Goal: Task Accomplishment & Management: Complete application form

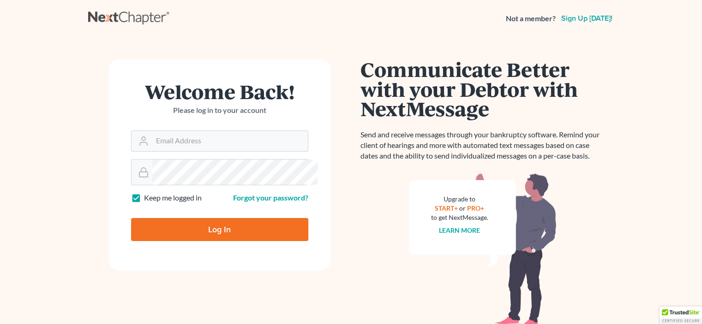
type input "[EMAIL_ADDRESS][DOMAIN_NAME]"
click at [228, 241] on input "Log In" at bounding box center [219, 229] width 177 height 23
type input "Thinking..."
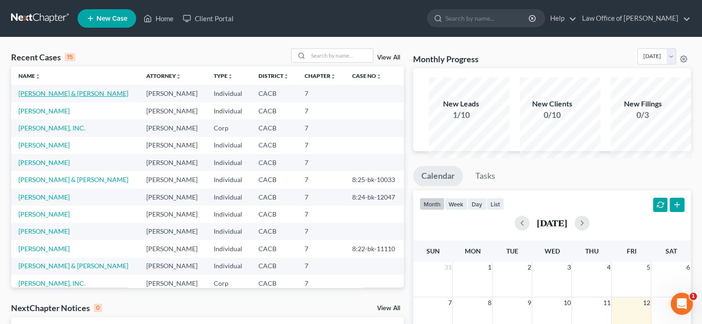
click at [41, 97] on link "[PERSON_NAME] & [PERSON_NAME]" at bounding box center [73, 93] width 110 height 8
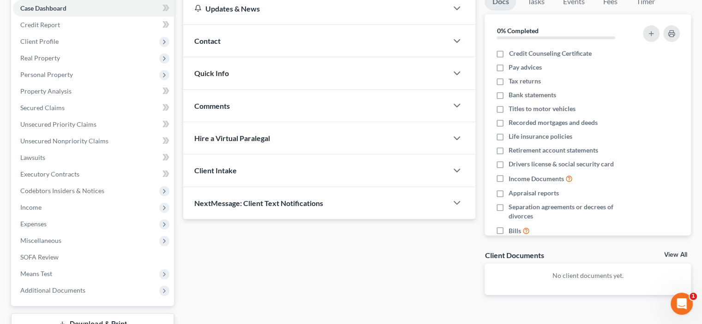
scroll to position [107, 0]
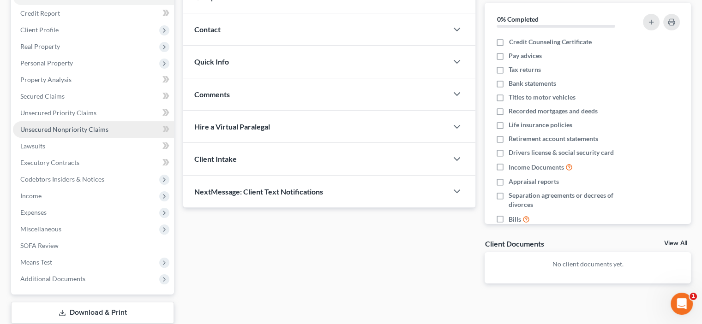
click at [64, 133] on span "Unsecured Nonpriority Claims" at bounding box center [64, 129] width 88 height 8
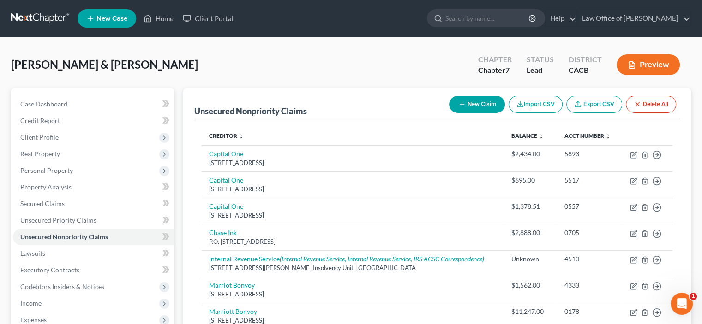
click at [449, 113] on button "New Claim" at bounding box center [477, 104] width 56 height 17
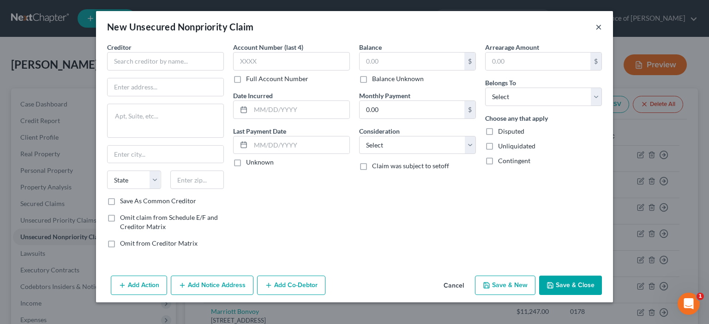
click at [602, 32] on button "×" at bounding box center [598, 26] width 6 height 11
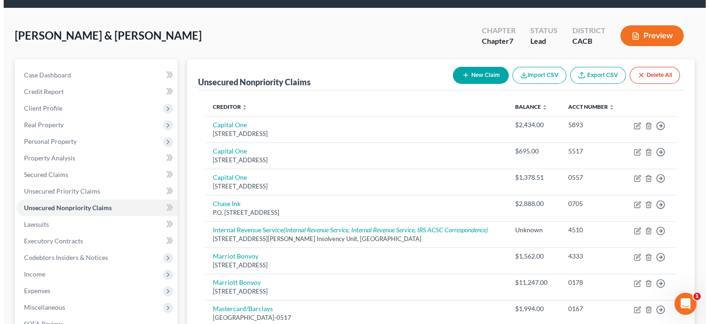
scroll to position [3, 0]
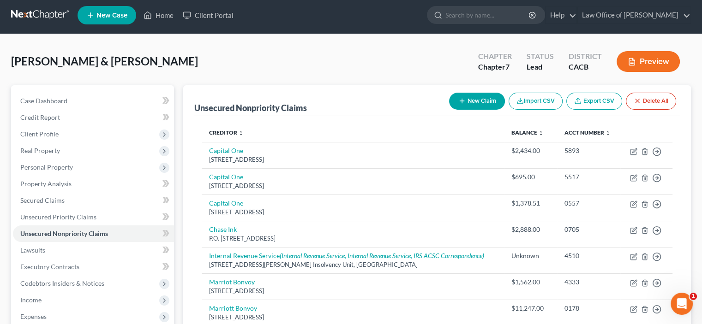
click at [449, 110] on button "New Claim" at bounding box center [477, 101] width 56 height 17
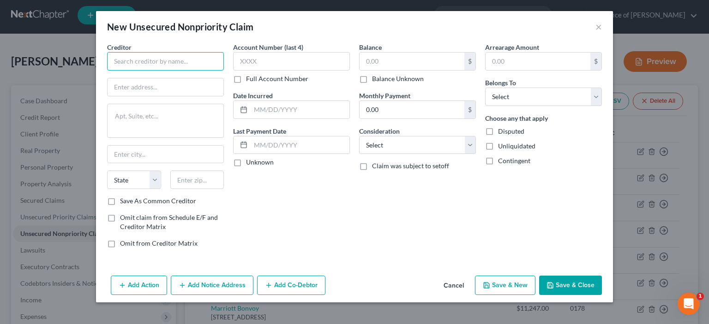
click at [107, 71] on input "text" at bounding box center [165, 61] width 117 height 18
type input "s"
type input "SoFi Bank, N.A."
click at [107, 96] on input "text" at bounding box center [165, 87] width 116 height 18
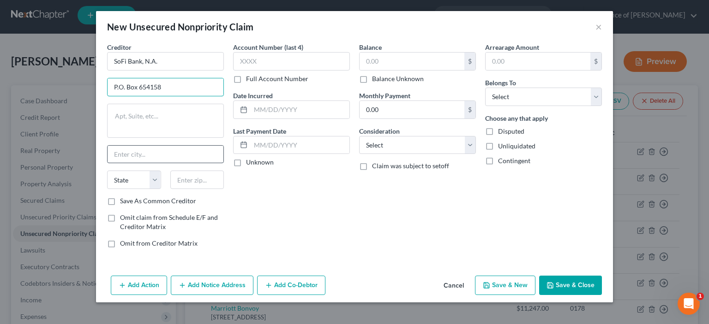
type input "P.O. Box 654158"
click at [107, 163] on input "text" at bounding box center [165, 155] width 116 height 18
type input "[GEOGRAPHIC_DATA]"
click at [107, 189] on select "State [US_STATE] AK AR AZ CA CO CT DE DC [GEOGRAPHIC_DATA] [GEOGRAPHIC_DATA] GU…" at bounding box center [134, 180] width 54 height 18
select select "45"
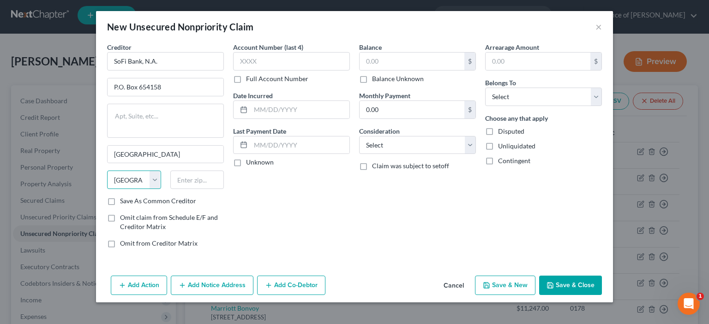
click at [107, 189] on select "State [US_STATE] AK AR AZ CA CO CT DE DC [GEOGRAPHIC_DATA] [GEOGRAPHIC_DATA] GU…" at bounding box center [134, 180] width 54 height 18
click at [170, 189] on input "text" at bounding box center [197, 180] width 54 height 18
type input "75265-4158"
click at [120, 197] on label "Save As Common Creditor" at bounding box center [158, 201] width 76 height 9
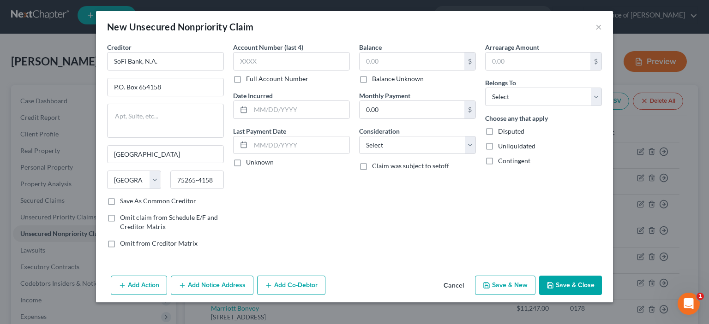
click at [124, 197] on input "Save As Common Creditor" at bounding box center [127, 200] width 6 height 6
checkbox input "true"
click at [233, 71] on input "text" at bounding box center [291, 61] width 117 height 18
type input "9695"
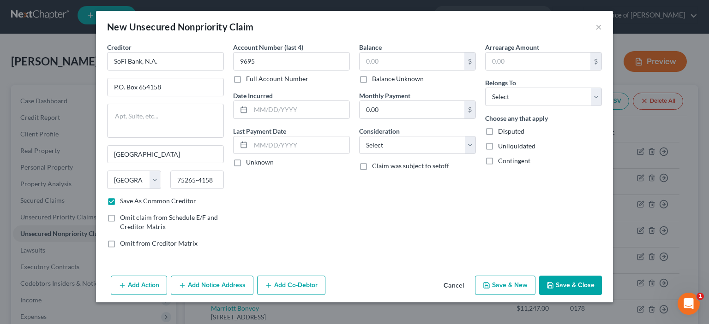
click at [246, 167] on label "Unknown" at bounding box center [260, 162] width 28 height 9
click at [250, 164] on input "Unknown" at bounding box center [253, 161] width 6 height 6
checkbox input "true"
click at [376, 70] on input "text" at bounding box center [411, 62] width 105 height 18
type input "15,843.72"
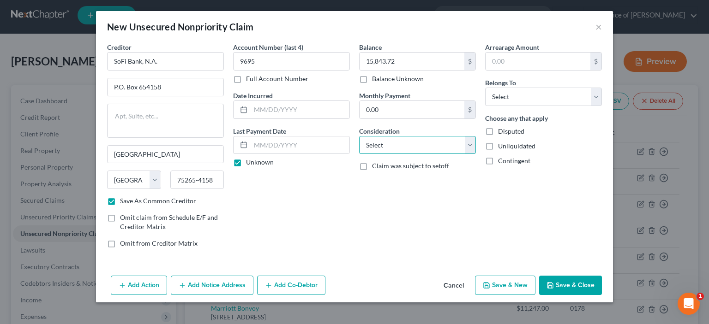
click at [476, 155] on select "Select Cable / Satellite Services Collection Agency Credit Card Debt Debt Couns…" at bounding box center [417, 145] width 117 height 18
select select "14"
click at [359, 155] on select "Select Cable / Satellite Services Collection Agency Credit Card Debt Debt Couns…" at bounding box center [417, 145] width 117 height 18
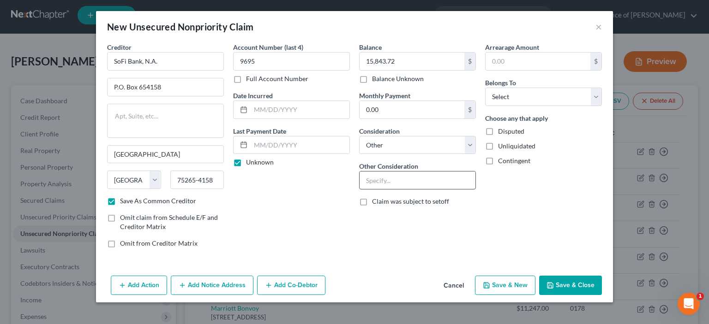
click at [364, 189] on input "text" at bounding box center [417, 181] width 116 height 18
type input "Personal Loan"
click at [602, 106] on select "Select Debtor 1 Only Debtor 2 Only Debtor 1 And Debtor 2 Only At Least One Of T…" at bounding box center [543, 97] width 117 height 18
select select "2"
click at [512, 106] on select "Select Debtor 1 Only Debtor 2 Only Debtor 1 And Debtor 2 Only At Least One Of T…" at bounding box center [543, 97] width 117 height 18
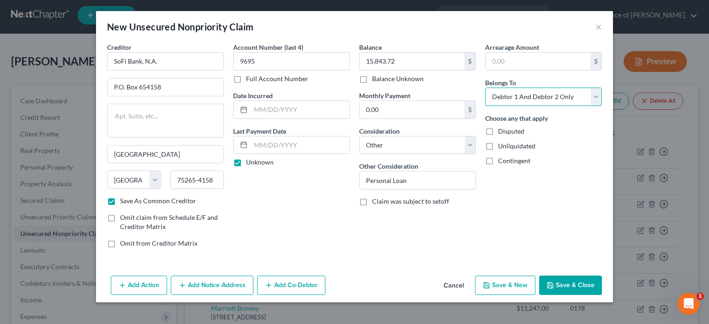
scroll to position [65, 0]
click at [535, 291] on button "Save & New" at bounding box center [505, 285] width 60 height 19
checkbox input "false"
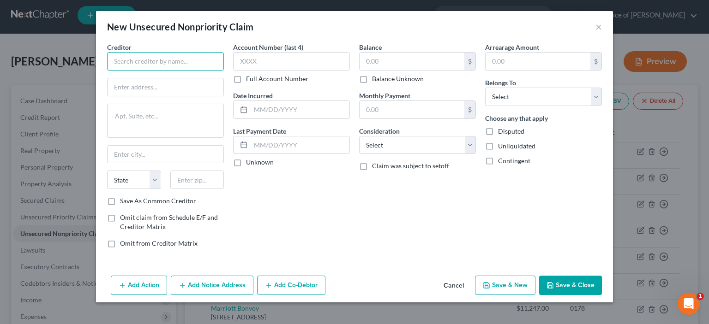
click at [107, 71] on input "text" at bounding box center [165, 61] width 117 height 18
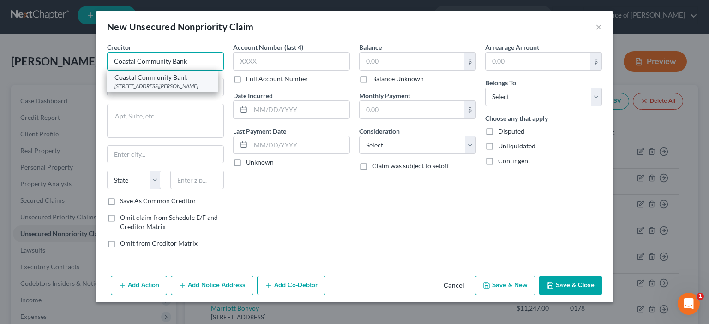
type input "Coastal Community Bank"
click at [114, 90] on div "[STREET_ADDRESS][PERSON_NAME]" at bounding box center [162, 86] width 96 height 8
type input "[STREET_ADDRESS][PERSON_NAME],"
type textarea "Suite 200"
type input "Kennesaw"
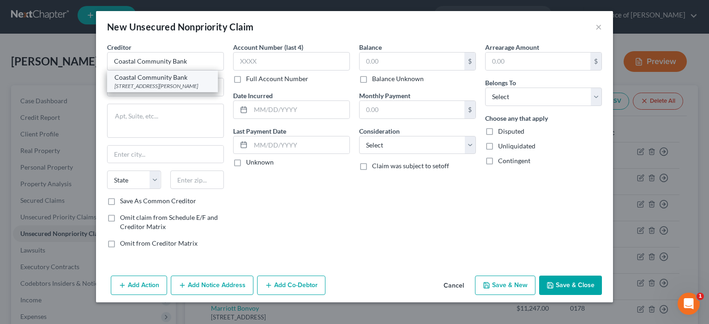
select select "10"
type input "30144"
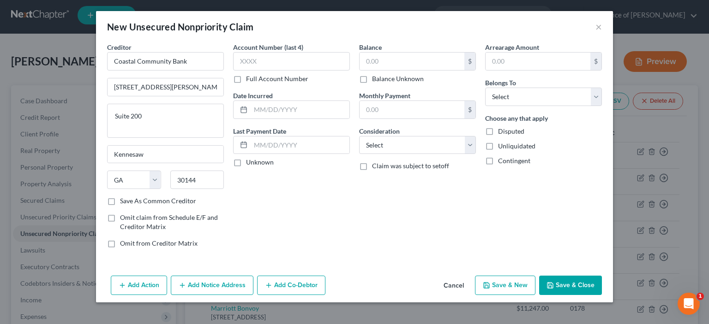
click at [120, 206] on label "Save As Common Creditor" at bounding box center [158, 201] width 76 height 9
click at [124, 202] on input "Save As Common Creditor" at bounding box center [127, 200] width 6 height 6
checkbox input "true"
click at [233, 71] on input "text" at bounding box center [291, 61] width 117 height 18
type input "9292"
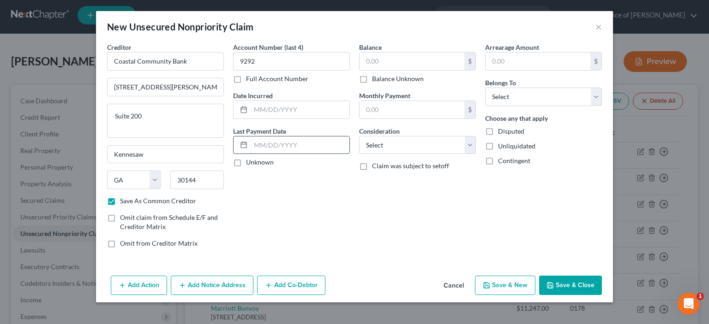
click at [250, 154] on input "text" at bounding box center [299, 146] width 99 height 18
click at [246, 167] on label "Unknown" at bounding box center [260, 162] width 28 height 9
click at [250, 164] on input "Unknown" at bounding box center [253, 161] width 6 height 6
checkbox input "true"
click at [363, 70] on input "text" at bounding box center [411, 62] width 105 height 18
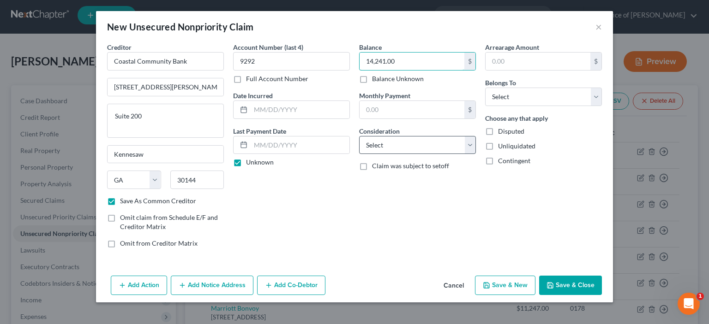
type input "14,241.00"
click at [476, 155] on select "Select Cable / Satellite Services Collection Agency Credit Card Debt Debt Couns…" at bounding box center [417, 145] width 117 height 18
select select "14"
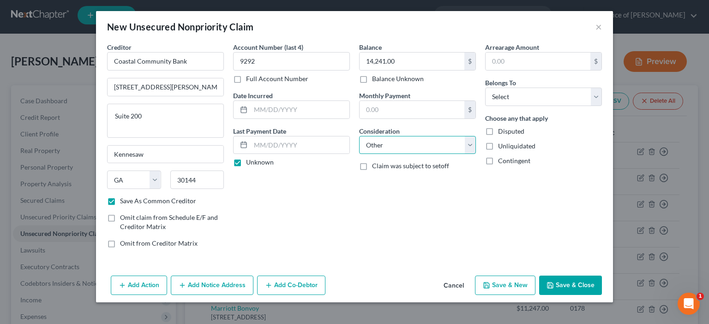
click at [359, 155] on select "Select Cable / Satellite Services Collection Agency Credit Card Debt Debt Couns…" at bounding box center [417, 145] width 117 height 18
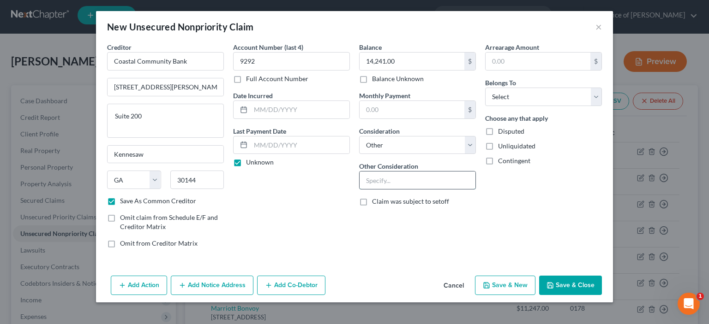
drag, startPoint x: 363, startPoint y: 227, endPoint x: 345, endPoint y: 224, distance: 17.9
click at [362, 189] on input "text" at bounding box center [417, 181] width 116 height 18
type input "Personal Loan"
click at [602, 106] on select "Select Debtor 1 Only Debtor 2 Only Debtor 1 And Debtor 2 Only At Least One Of T…" at bounding box center [543, 97] width 117 height 18
select select "2"
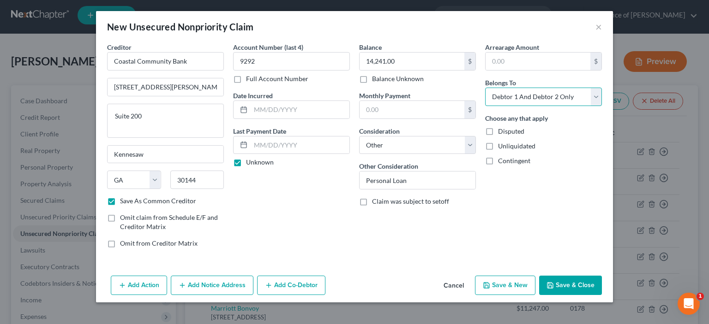
click at [512, 106] on select "Select Debtor 1 Only Debtor 2 Only Debtor 1 And Debtor 2 Only At Least One Of T…" at bounding box center [543, 97] width 117 height 18
click at [528, 289] on button "Save & New" at bounding box center [505, 285] width 60 height 19
checkbox input "false"
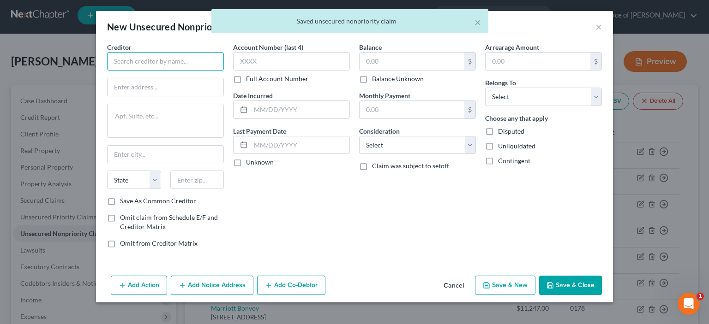
click at [107, 71] on input "text" at bounding box center [165, 61] width 117 height 18
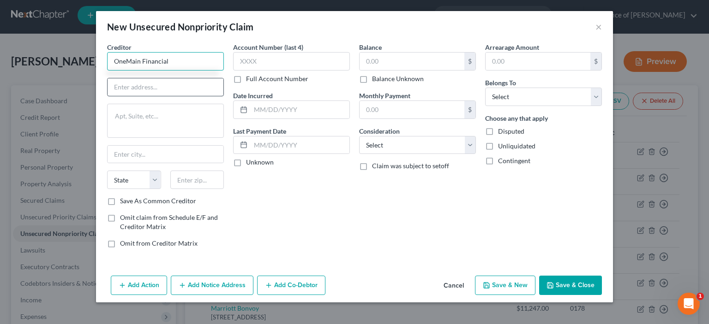
type input "OneMain Financial"
click at [107, 96] on input "text" at bounding box center [165, 87] width 116 height 18
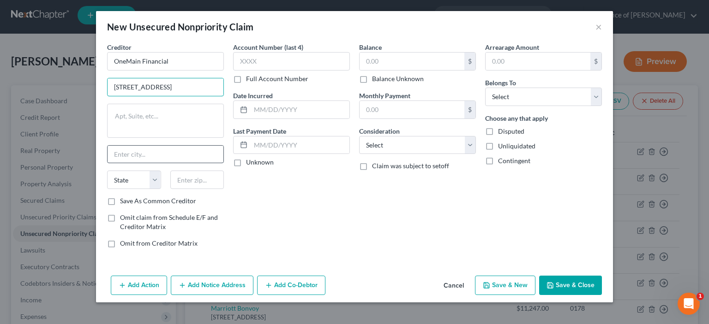
type input "[STREET_ADDRESS]"
click at [107, 163] on input "text" at bounding box center [165, 155] width 116 height 18
type input "[GEOGRAPHIC_DATA]"
click at [107, 189] on select "State [US_STATE] AK AR AZ CA CO CT DE DC [GEOGRAPHIC_DATA] [GEOGRAPHIC_DATA] GU…" at bounding box center [134, 180] width 54 height 18
select select "4"
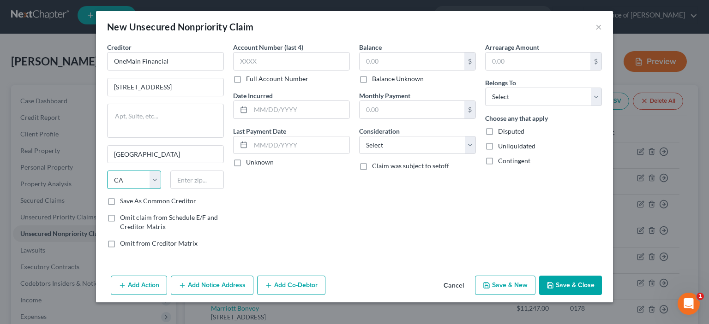
click at [107, 189] on select "State [US_STATE] AK AR AZ CA CO CT DE DC [GEOGRAPHIC_DATA] [GEOGRAPHIC_DATA] GU…" at bounding box center [134, 180] width 54 height 18
click at [170, 189] on input "text" at bounding box center [197, 180] width 54 height 18
type input "92630-4742"
click at [120, 206] on label "Save As Common Creditor" at bounding box center [158, 201] width 76 height 9
click at [124, 202] on input "Save As Common Creditor" at bounding box center [127, 200] width 6 height 6
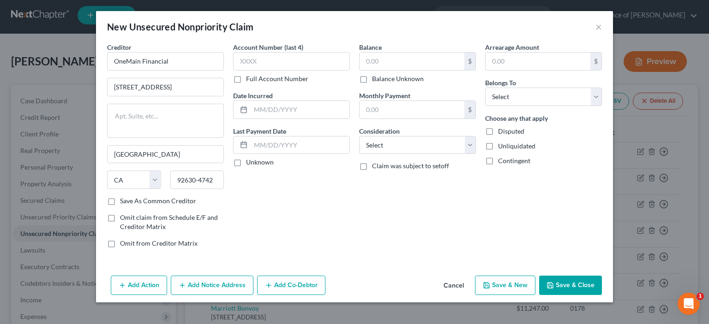
checkbox input "true"
click at [233, 71] on input "text" at bounding box center [291, 61] width 117 height 18
type input "8323"
click at [246, 167] on label "Unknown" at bounding box center [260, 162] width 28 height 9
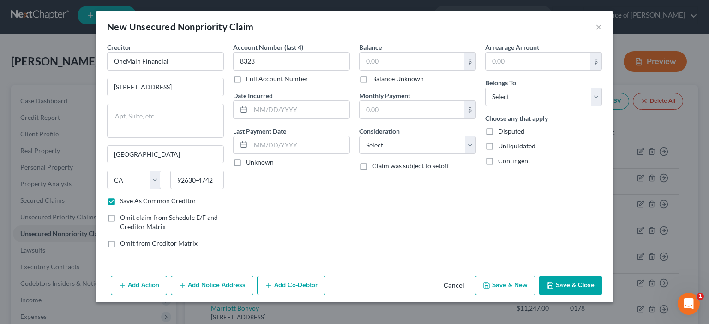
click at [250, 164] on input "Unknown" at bounding box center [253, 161] width 6 height 6
checkbox input "true"
click at [250, 154] on input "text" at bounding box center [299, 146] width 99 height 18
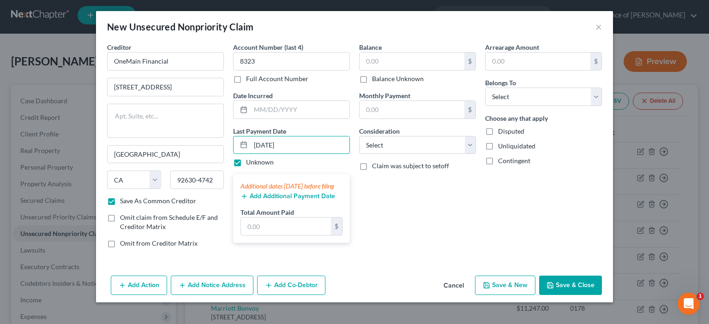
scroll to position [70, 0]
type input "[DATE]"
click at [241, 226] on input "text" at bounding box center [286, 227] width 90 height 18
click at [253, 193] on button "Add Additional Payment Date" at bounding box center [287, 196] width 95 height 7
click at [246, 193] on button "Add Additional Payment Date" at bounding box center [287, 196] width 95 height 7
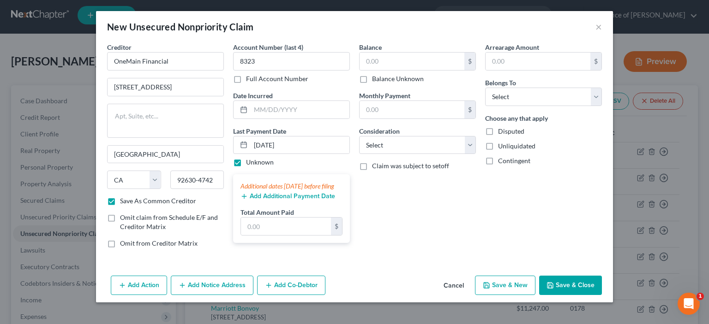
click at [375, 219] on div "Balance $ Balance Unknown Balance Undetermined $ Balance Unknown Monthly Paymen…" at bounding box center [417, 148] width 126 height 213
click at [241, 218] on input "text" at bounding box center [286, 227] width 90 height 18
type input "219.96"
click at [362, 70] on input "text" at bounding box center [411, 62] width 105 height 18
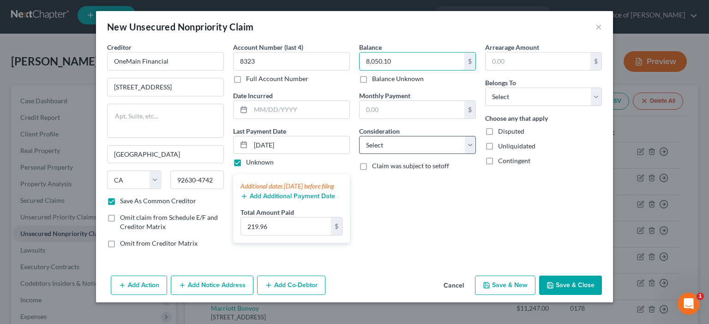
type input "8,050.10"
click at [476, 155] on select "Select Cable / Satellite Services Collection Agency Credit Card Debt Debt Couns…" at bounding box center [417, 145] width 117 height 18
select select "14"
click at [359, 155] on select "Select Cable / Satellite Services Collection Agency Credit Card Debt Debt Couns…" at bounding box center [417, 145] width 117 height 18
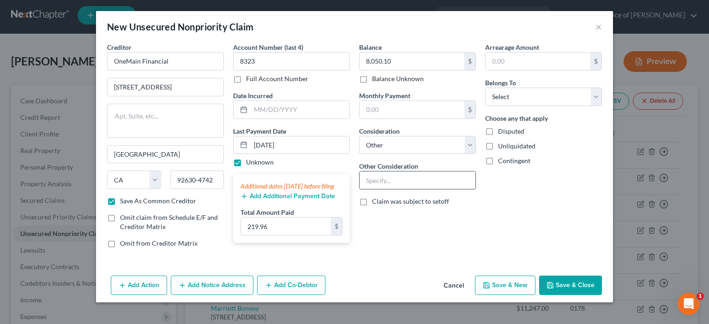
click at [366, 189] on input "text" at bounding box center [417, 181] width 116 height 18
type input "Personal Loan"
click at [602, 106] on select "Select Debtor 1 Only Debtor 2 Only Debtor 1 And Debtor 2 Only At Least One Of T…" at bounding box center [543, 97] width 117 height 18
select select "2"
click at [512, 106] on select "Select Debtor 1 Only Debtor 2 Only Debtor 1 And Debtor 2 Only At Least One Of T…" at bounding box center [543, 97] width 117 height 18
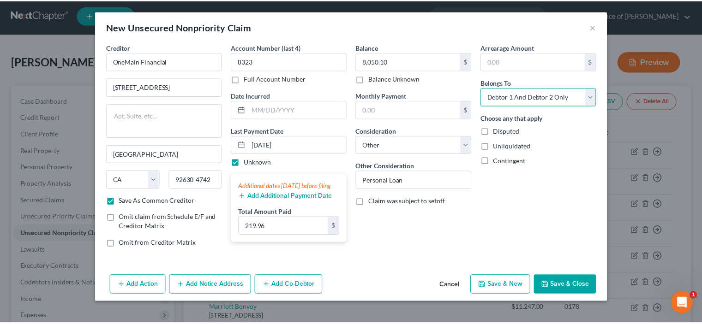
scroll to position [70, 0]
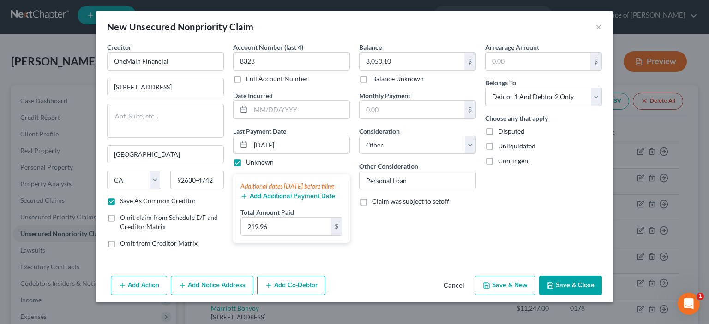
drag, startPoint x: 611, startPoint y: 289, endPoint x: 607, endPoint y: 286, distance: 4.9
click at [602, 287] on button "Save & Close" at bounding box center [570, 285] width 63 height 19
checkbox input "false"
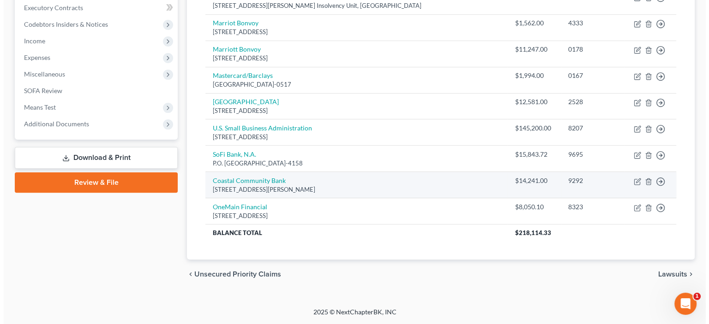
scroll to position [424, 0]
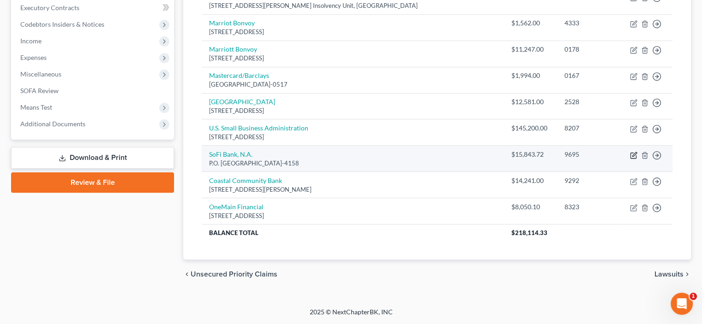
click at [632, 152] on icon "button" at bounding box center [634, 154] width 4 height 4
select select "45"
select select "14"
select select "2"
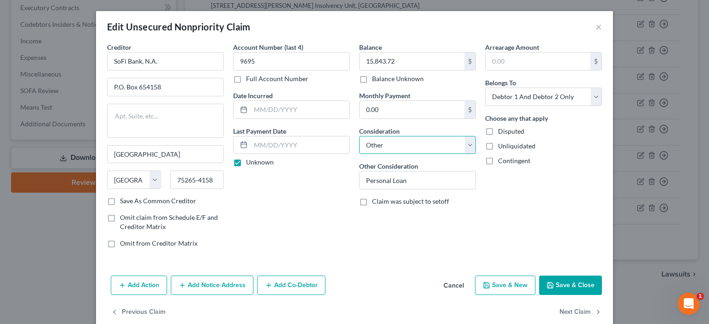
click at [476, 155] on select "Select Cable / Satellite Services Collection Agency Credit Card Debt Debt Couns…" at bounding box center [417, 145] width 117 height 18
click at [418, 189] on input "Personal Loan" at bounding box center [417, 181] width 116 height 18
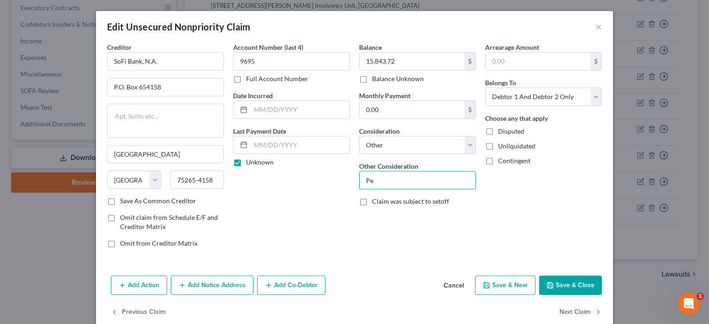
type input "P"
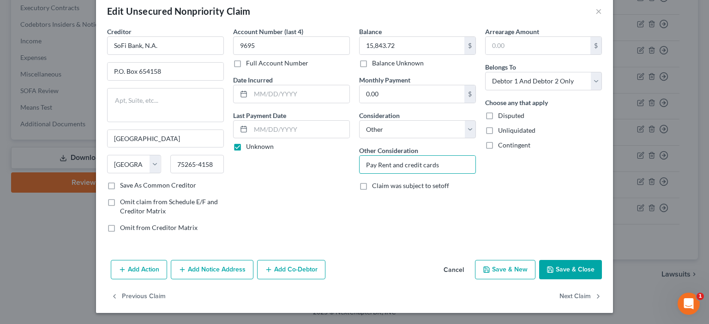
scroll to position [97, 0]
type input "Pay Rent and credit cards"
click at [602, 260] on button "Save & Close" at bounding box center [570, 269] width 63 height 19
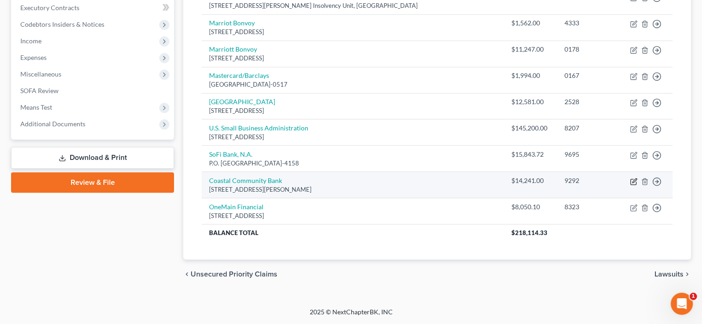
click at [630, 179] on icon "button" at bounding box center [633, 182] width 6 height 6
select select "10"
select select "14"
select select "2"
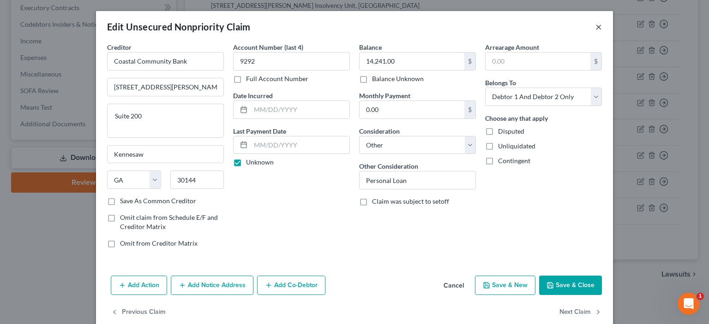
click at [602, 32] on button "×" at bounding box center [598, 26] width 6 height 11
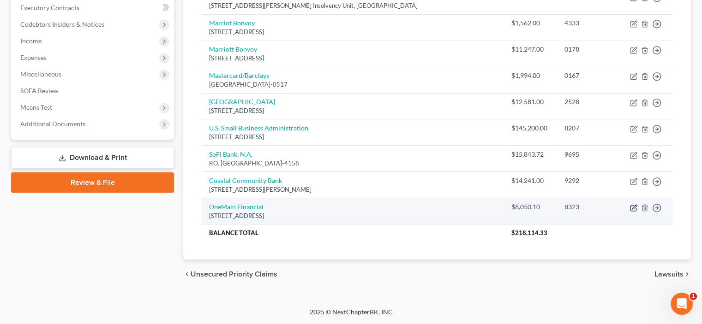
click at [630, 204] on icon "button" at bounding box center [633, 207] width 7 height 7
select select "4"
select select "14"
select select "2"
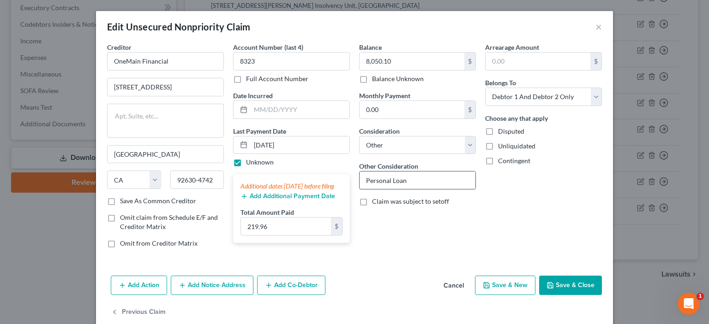
click at [417, 189] on input "Personal Loan" at bounding box center [417, 181] width 116 height 18
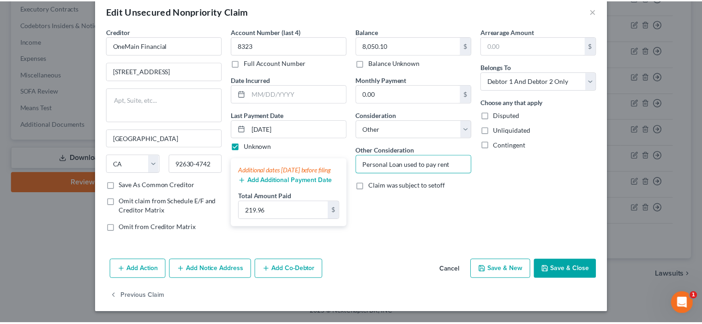
scroll to position [102, 0]
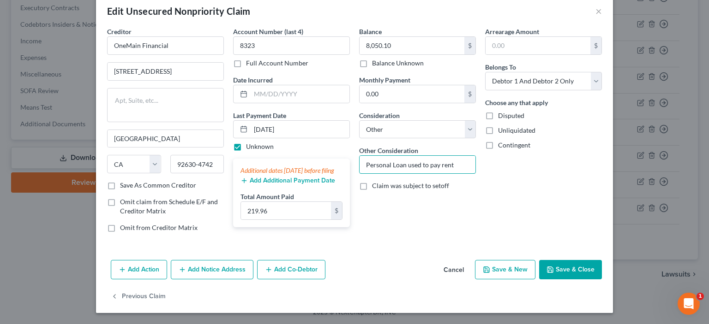
type input "Personal Loan used to pay rent"
click at [601, 260] on button "Save & Close" at bounding box center [570, 269] width 63 height 19
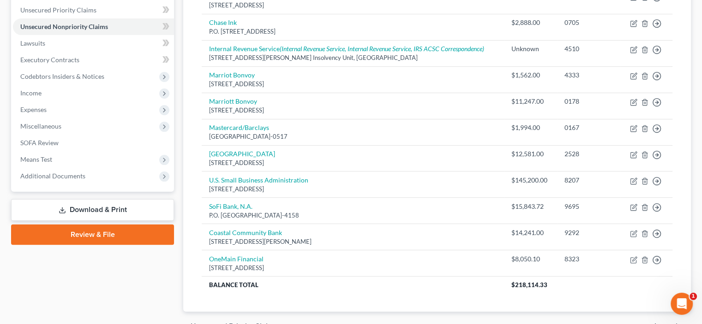
scroll to position [208, 0]
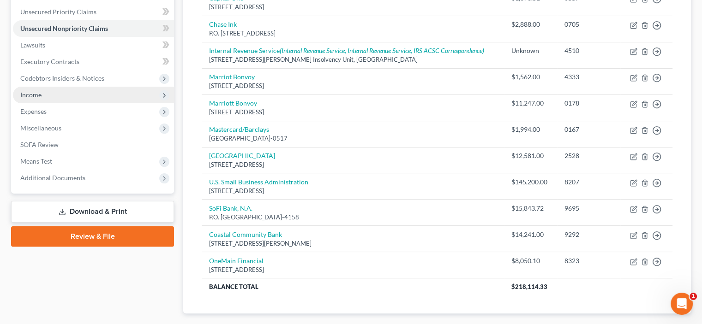
click at [42, 99] on span "Income" at bounding box center [30, 95] width 21 height 8
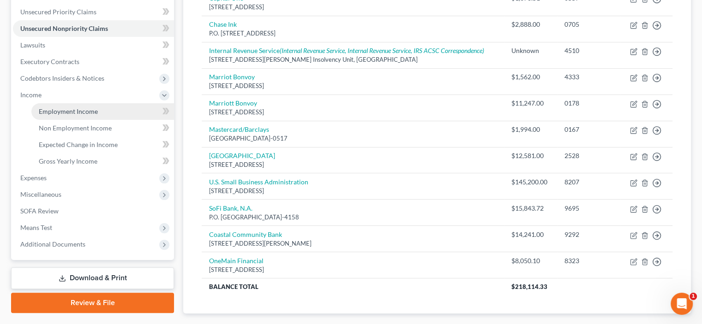
click at [77, 115] on span "Employment Income" at bounding box center [68, 111] width 59 height 8
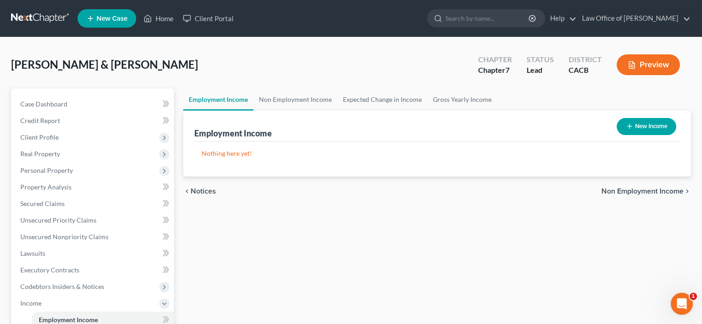
click at [622, 135] on button "New Income" at bounding box center [646, 126] width 60 height 17
select select "0"
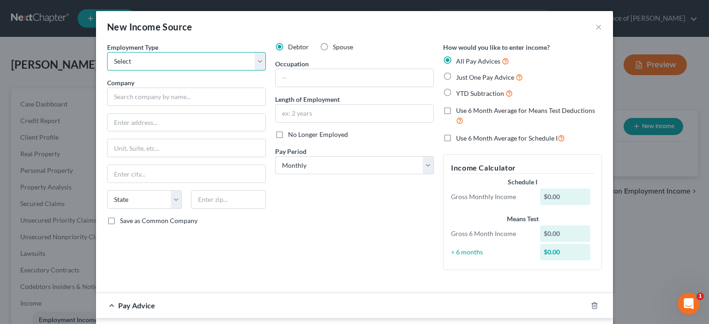
click at [232, 71] on select "Select Full or [DEMOGRAPHIC_DATA] Employment Self Employment" at bounding box center [186, 61] width 159 height 18
click at [231, 71] on select "Select Full or [DEMOGRAPHIC_DATA] Employment Self Employment" at bounding box center [186, 61] width 159 height 18
click at [107, 65] on select "Select Full or [DEMOGRAPHIC_DATA] Employment Self Employment" at bounding box center [186, 61] width 159 height 18
click at [238, 71] on select "Select Full or [DEMOGRAPHIC_DATA] Employment Self Employment" at bounding box center [186, 61] width 159 height 18
select select "0"
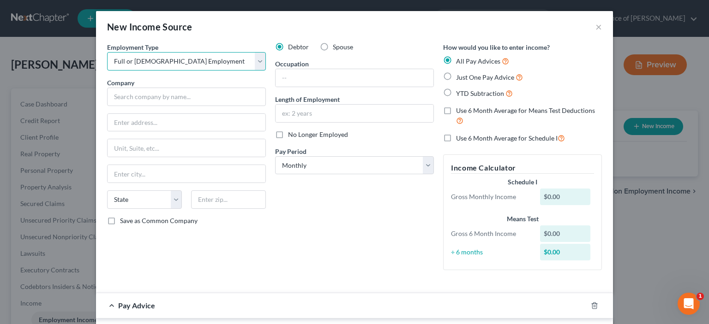
click at [107, 65] on select "Select Full or [DEMOGRAPHIC_DATA] Employment Self Employment" at bounding box center [186, 61] width 159 height 18
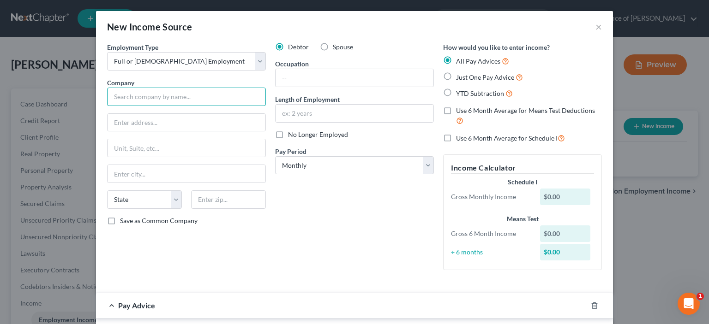
click at [107, 106] on input "text" at bounding box center [186, 97] width 159 height 18
type input "Prime Automotive Group, Inc."
